Goal: Task Accomplishment & Management: Manage account settings

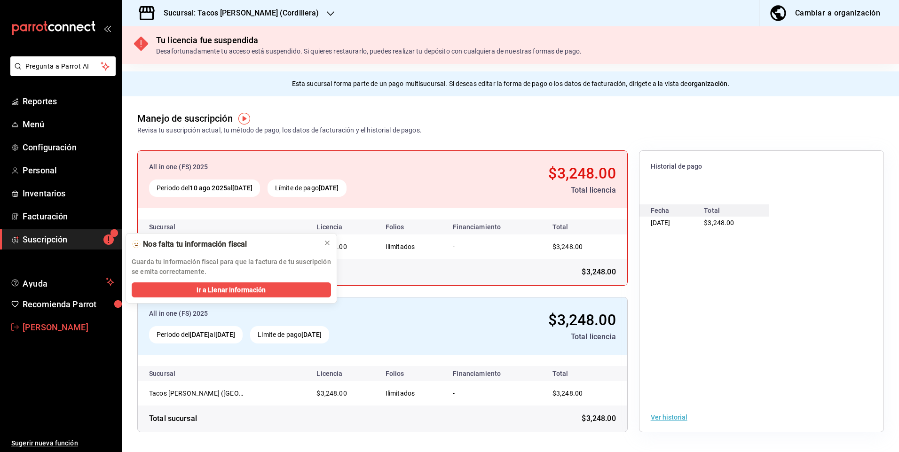
click at [76, 321] on span "[PERSON_NAME]" at bounding box center [69, 327] width 92 height 13
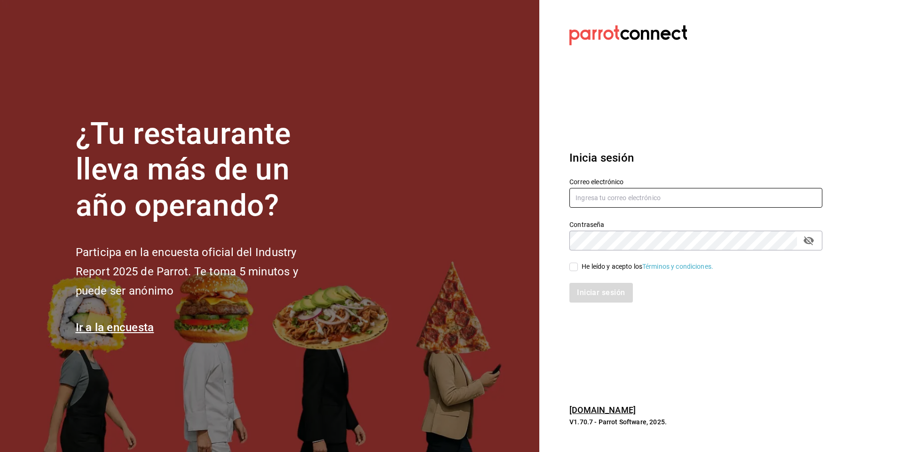
type input "[EMAIL_ADDRESS][DOMAIN_NAME]"
click at [572, 264] on input "He leído y acepto los Términos y condiciones." at bounding box center [573, 267] width 8 height 8
checkbox input "true"
click at [589, 292] on button "Iniciar sesión" at bounding box center [601, 293] width 64 height 20
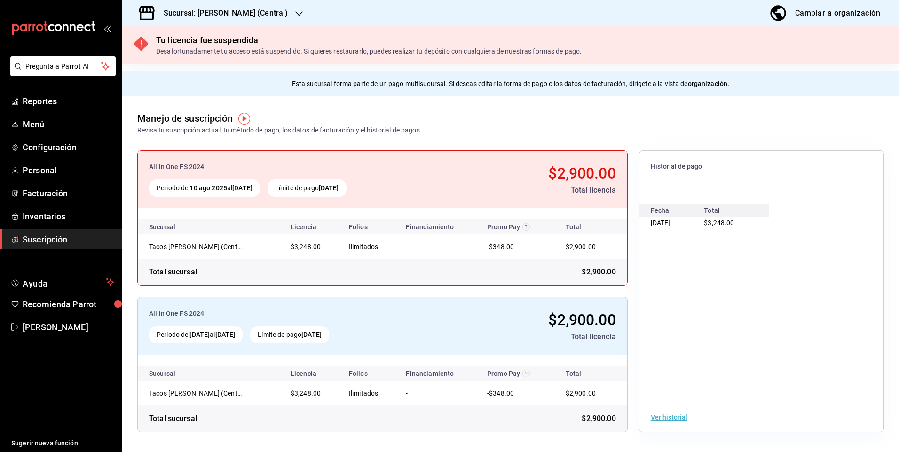
click at [269, 12] on h3 "Sucursal: Tacos Don Pedro (Central)" at bounding box center [222, 13] width 132 height 11
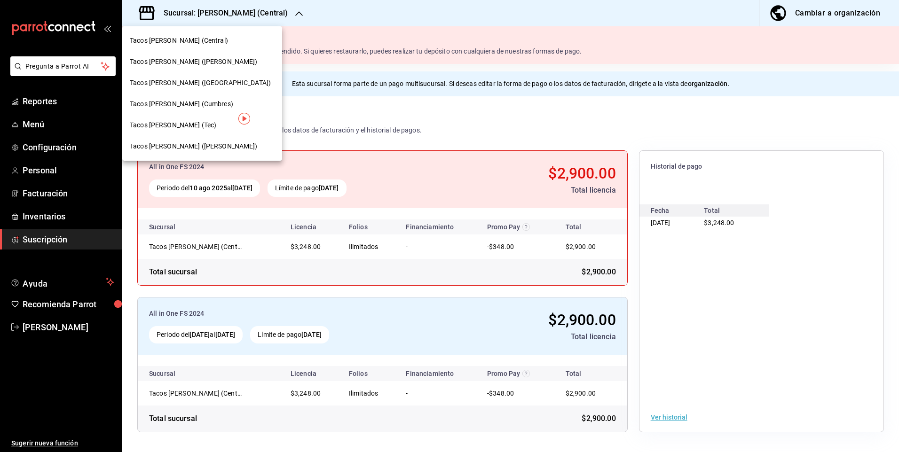
click at [222, 57] on div "Tacos don Pedro (Escobedo)" at bounding box center [202, 62] width 145 height 10
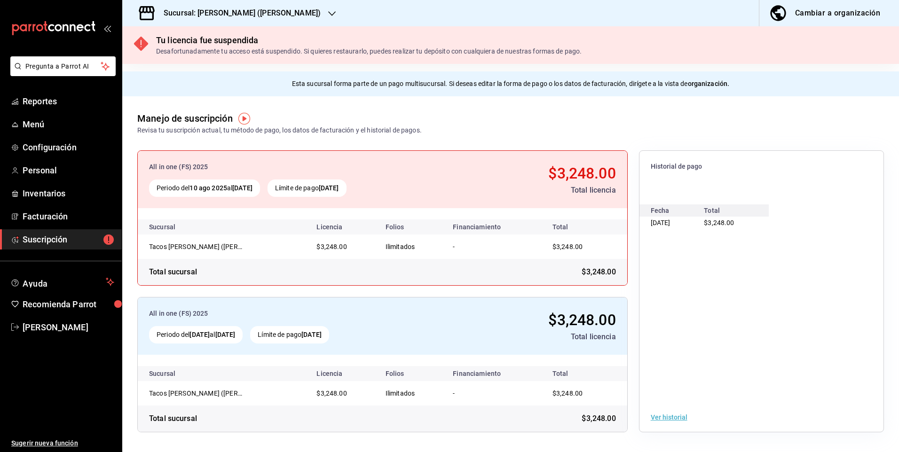
click at [199, 11] on h3 "Sucursal: Tacos don Pedro (Escobedo)" at bounding box center [238, 13] width 164 height 11
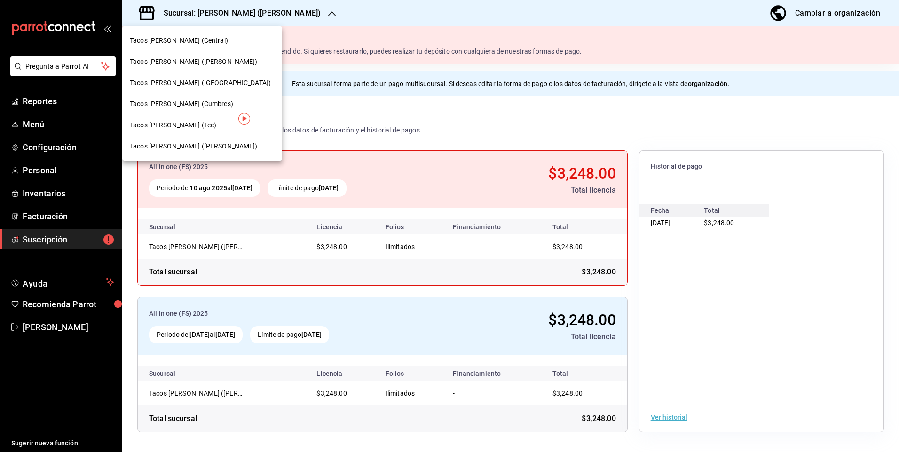
click at [74, 328] on div at bounding box center [449, 226] width 899 height 452
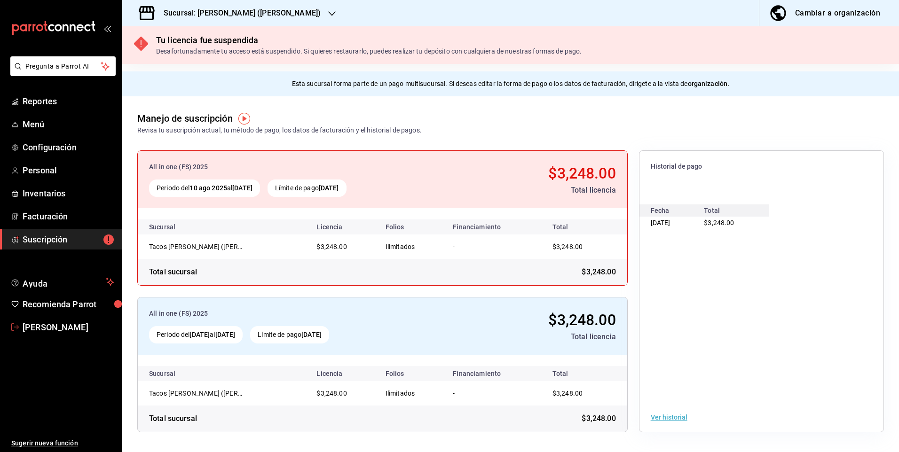
click at [74, 328] on span "[PERSON_NAME]" at bounding box center [69, 327] width 92 height 13
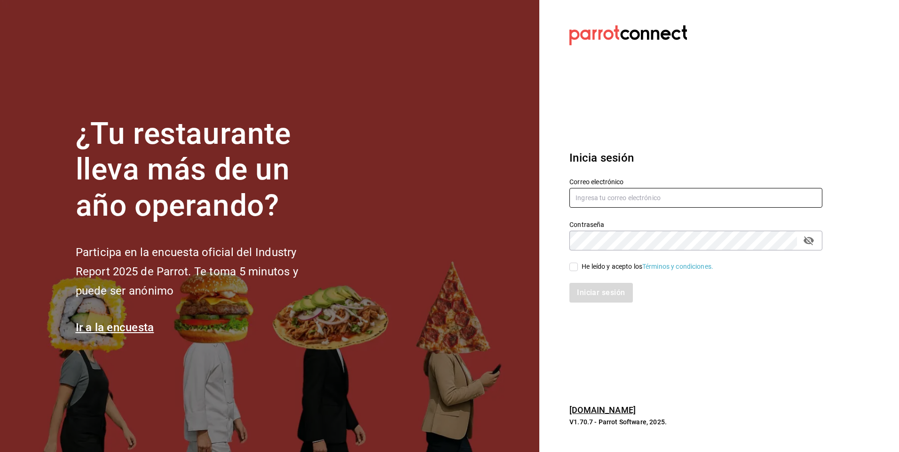
type input "[EMAIL_ADDRESS][DOMAIN_NAME]"
click at [575, 269] on input "He leído y acepto los Términos y condiciones." at bounding box center [573, 267] width 8 height 8
checkbox input "true"
click at [592, 295] on button "Iniciar sesión" at bounding box center [601, 293] width 64 height 20
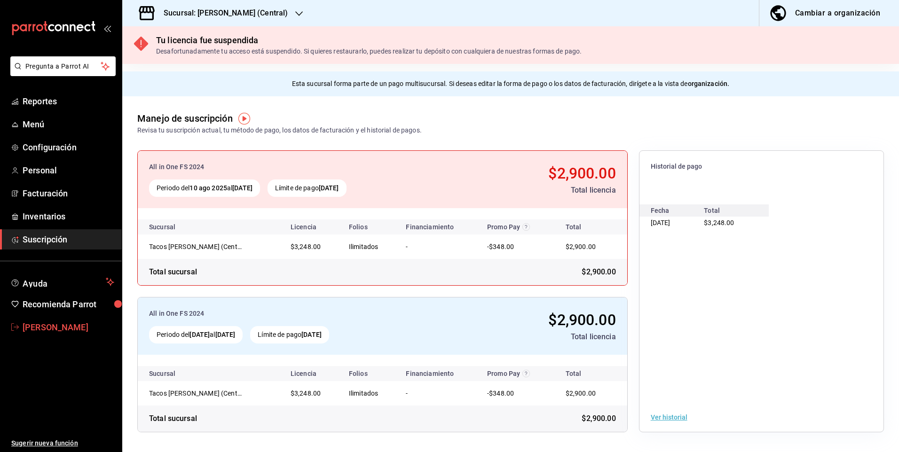
click at [51, 327] on span "[PERSON_NAME]" at bounding box center [69, 327] width 92 height 13
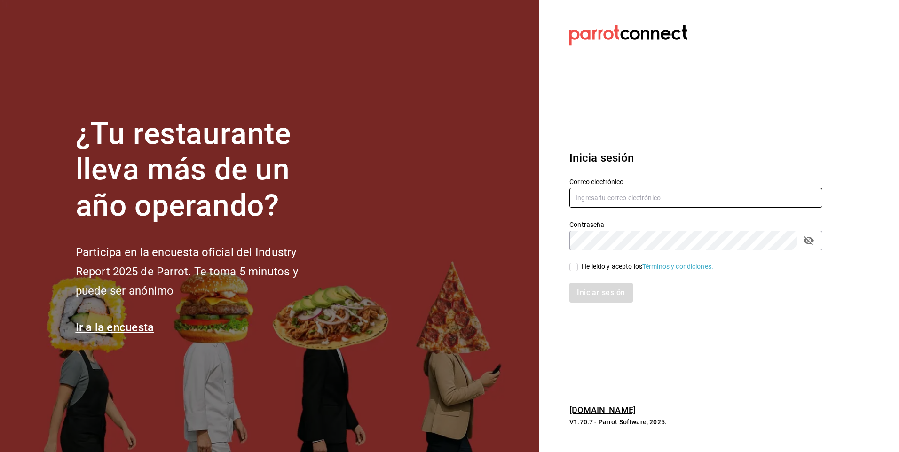
type input "[EMAIL_ADDRESS][DOMAIN_NAME]"
click at [573, 266] on input "He leído y acepto los Términos y condiciones." at bounding box center [573, 267] width 8 height 8
checkbox input "true"
click at [599, 289] on button "Iniciar sesión" at bounding box center [601, 293] width 64 height 20
